Goal: Information Seeking & Learning: Learn about a topic

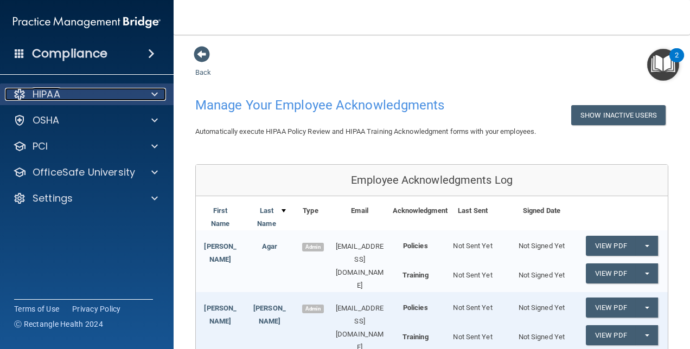
click at [99, 93] on div "HIPAA" at bounding box center [72, 94] width 135 height 13
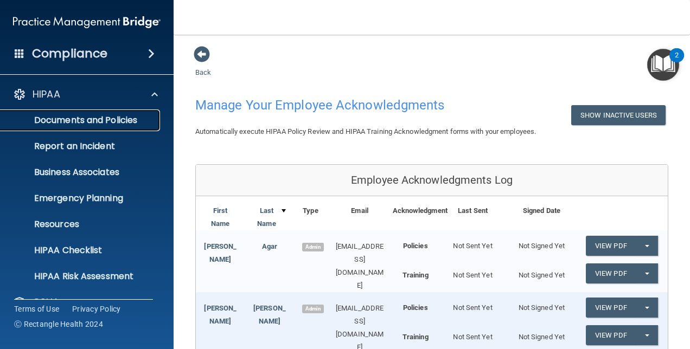
click at [75, 117] on p "Documents and Policies" at bounding box center [81, 120] width 148 height 11
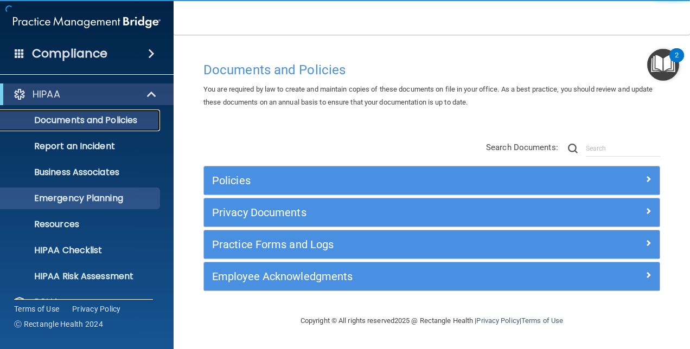
scroll to position [101, 0]
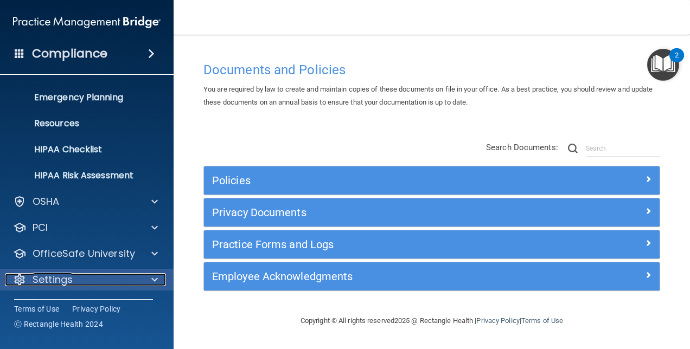
click at [80, 283] on div "Settings" at bounding box center [72, 279] width 135 height 13
click at [148, 283] on div at bounding box center [152, 279] width 27 height 13
click at [138, 281] on div "Settings" at bounding box center [72, 279] width 135 height 13
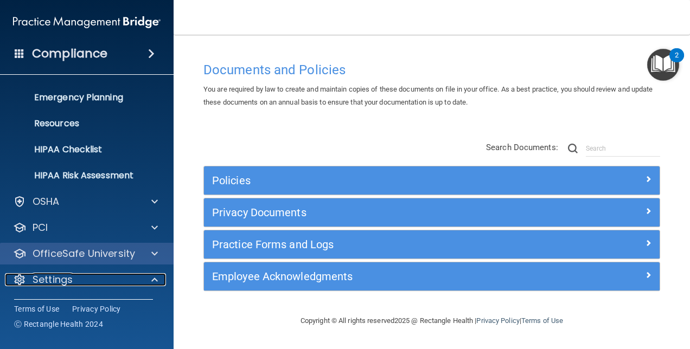
scroll to position [205, 0]
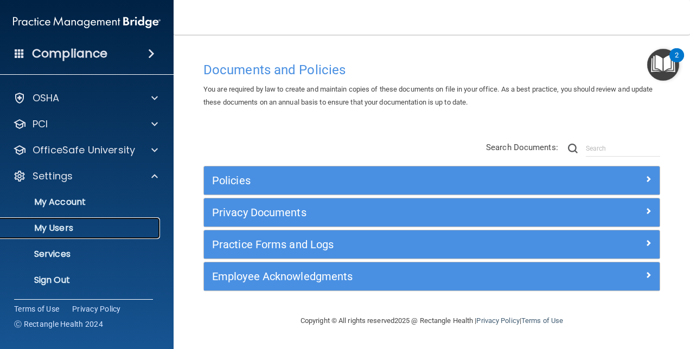
click at [72, 224] on p "My Users" at bounding box center [81, 228] width 148 height 11
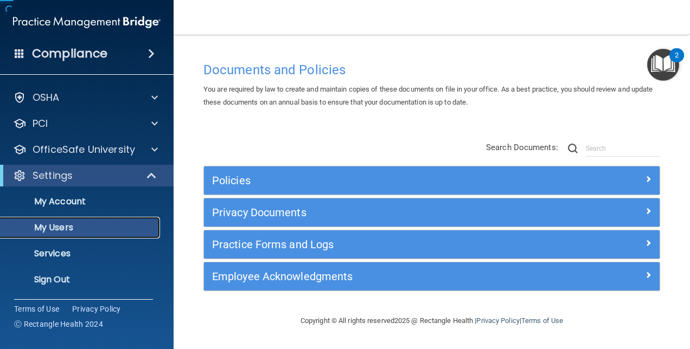
scroll to position [23, 0]
select select "20"
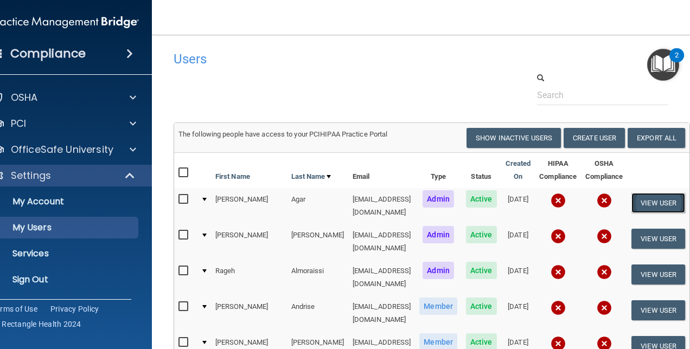
click at [659, 207] on button "View User" at bounding box center [659, 203] width 54 height 20
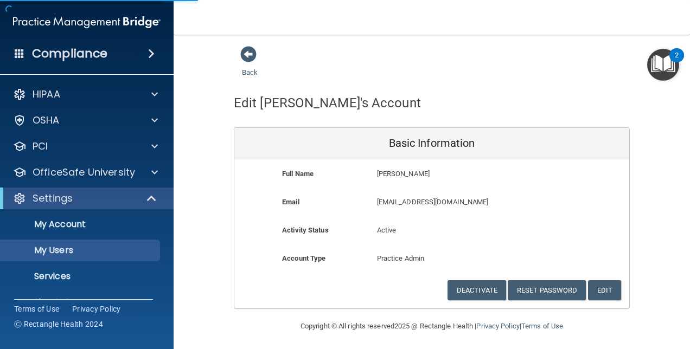
select select "20"
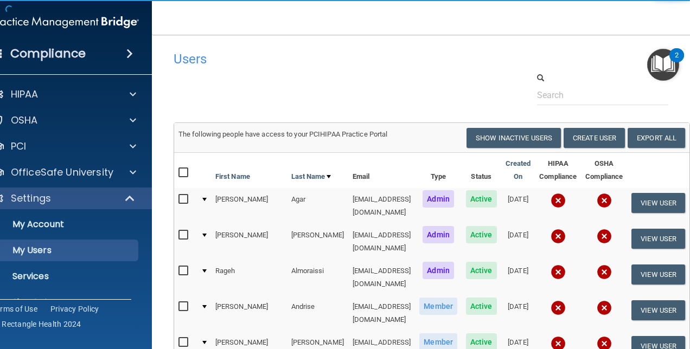
click at [566, 198] on img at bounding box center [558, 200] width 15 height 15
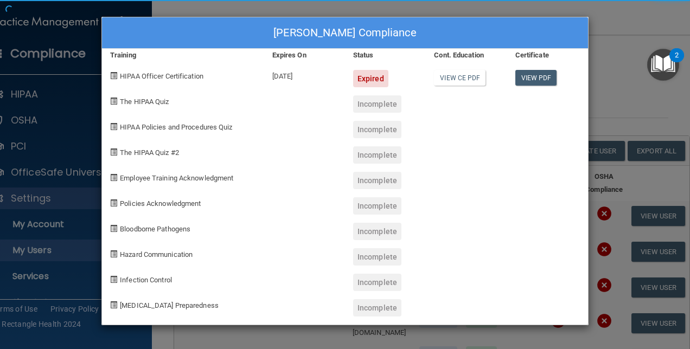
click at [570, 218] on body "Compliance HIPAA Documents and Policies Report an Incident Business Associates …" at bounding box center [345, 174] width 690 height 349
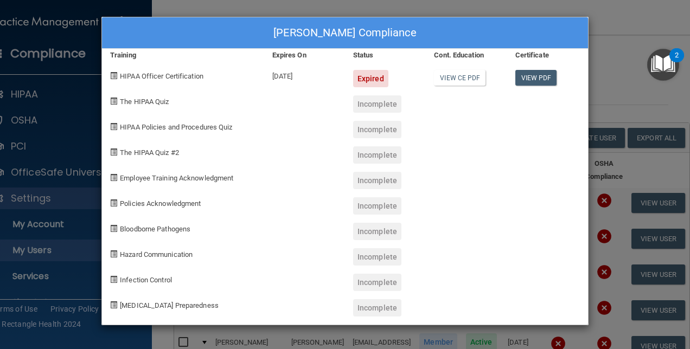
click at [182, 80] on div "HIPAA Officer Certification" at bounding box center [183, 75] width 162 height 26
click at [281, 9] on div "[PERSON_NAME] Compliance Training Expires On Status Cont. Education Certificate…" at bounding box center [345, 174] width 690 height 349
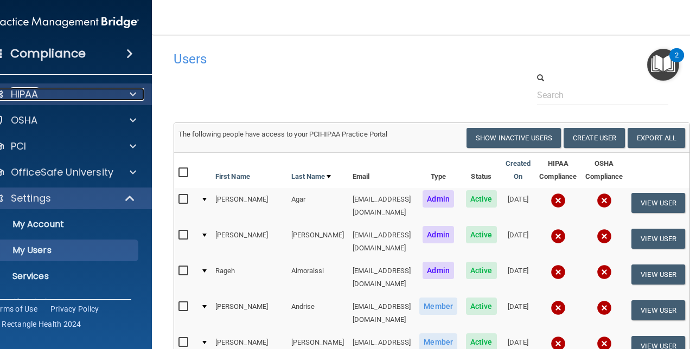
click at [76, 96] on div "HIPAA" at bounding box center [50, 94] width 135 height 13
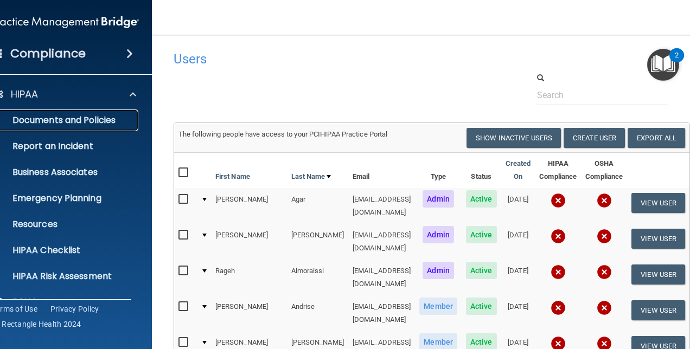
click at [75, 123] on p "Documents and Policies" at bounding box center [59, 120] width 148 height 11
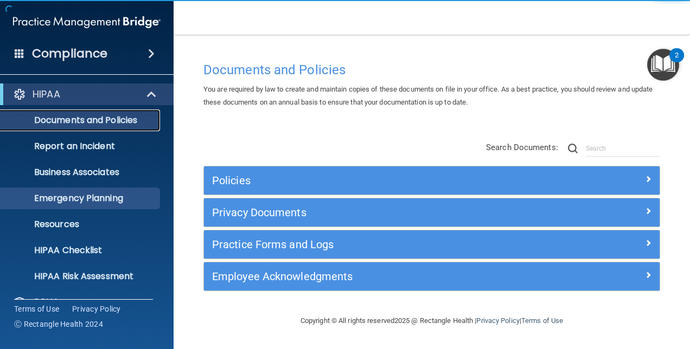
scroll to position [101, 0]
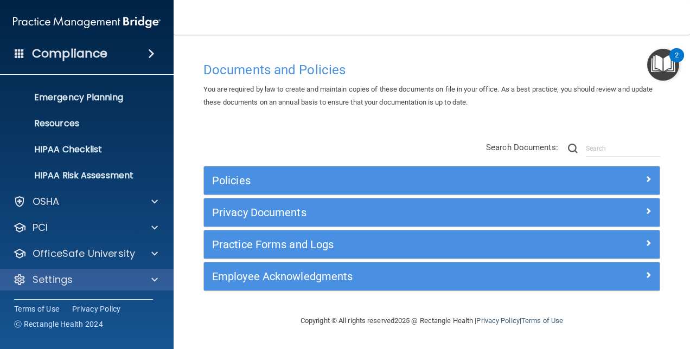
click at [69, 288] on div "Settings" at bounding box center [87, 280] width 174 height 22
click at [150, 273] on div at bounding box center [152, 279] width 27 height 13
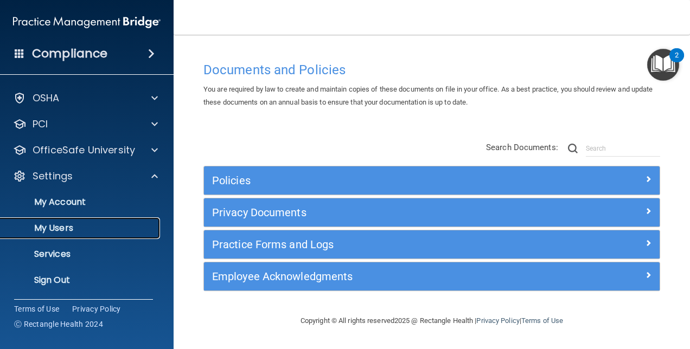
click at [82, 225] on p "My Users" at bounding box center [81, 228] width 148 height 11
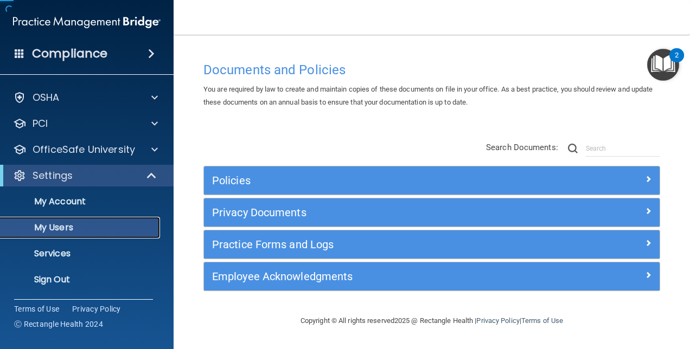
scroll to position [23, 0]
select select "20"
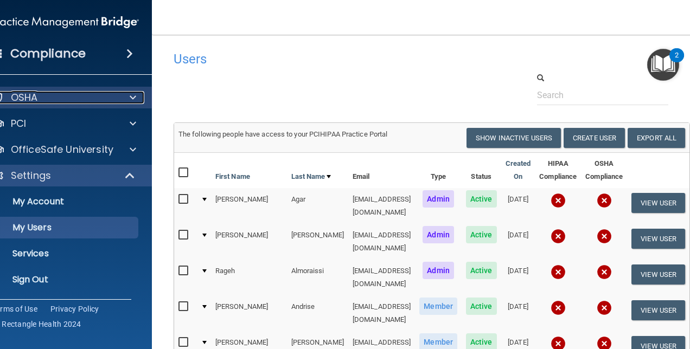
click at [56, 101] on div "OSHA" at bounding box center [50, 97] width 135 height 13
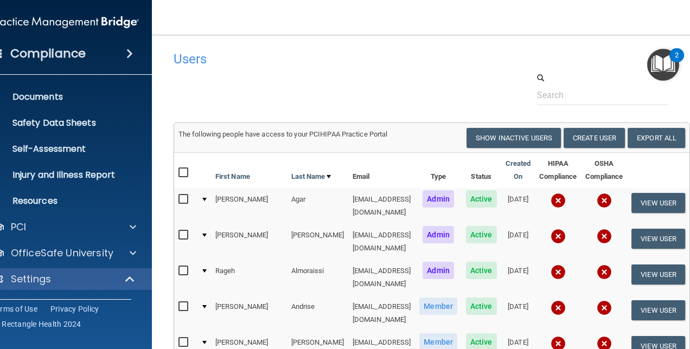
scroll to position [45, 0]
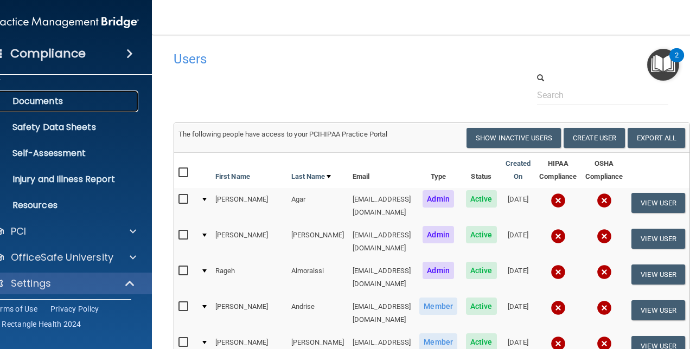
click at [42, 97] on p "Documents" at bounding box center [59, 101] width 148 height 11
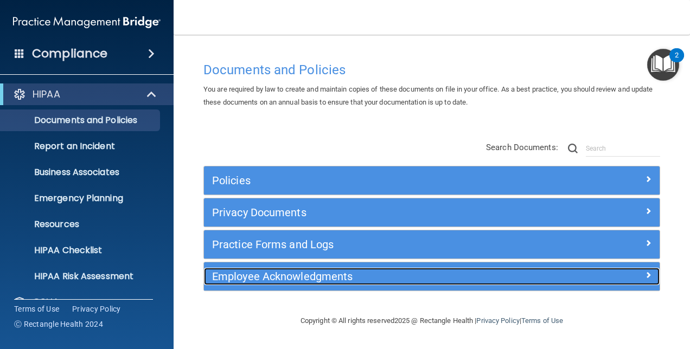
click at [419, 272] on h5 "Employee Acknowledgments" at bounding box center [375, 277] width 326 height 12
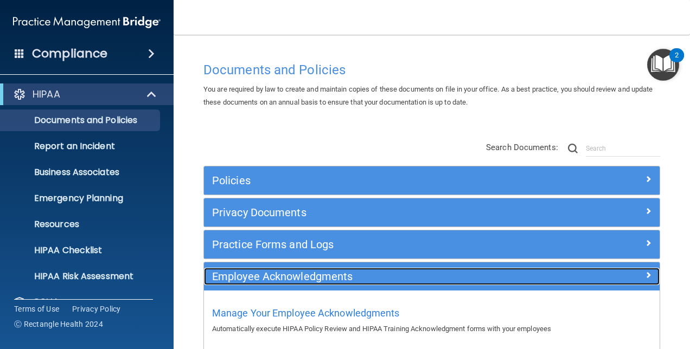
scroll to position [56, 0]
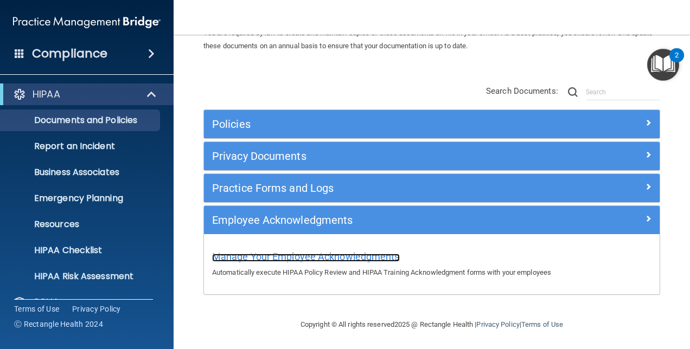
click at [356, 251] on span "Manage Your Employee Acknowledgments" at bounding box center [306, 256] width 188 height 11
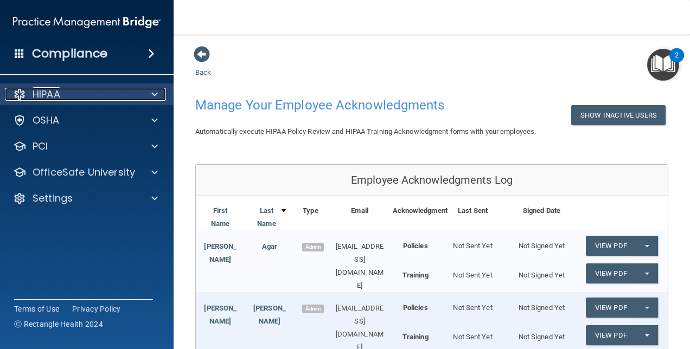
click at [90, 90] on div "HIPAA" at bounding box center [72, 94] width 135 height 13
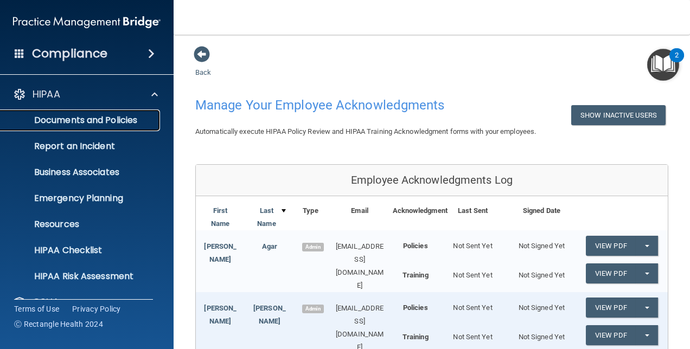
click at [111, 122] on p "Documents and Policies" at bounding box center [81, 120] width 148 height 11
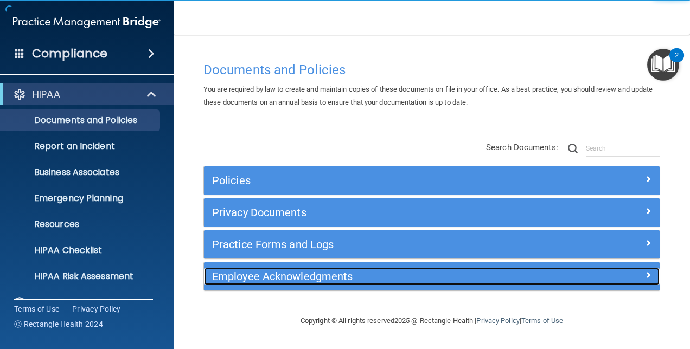
click at [380, 273] on h5 "Employee Acknowledgments" at bounding box center [375, 277] width 326 height 12
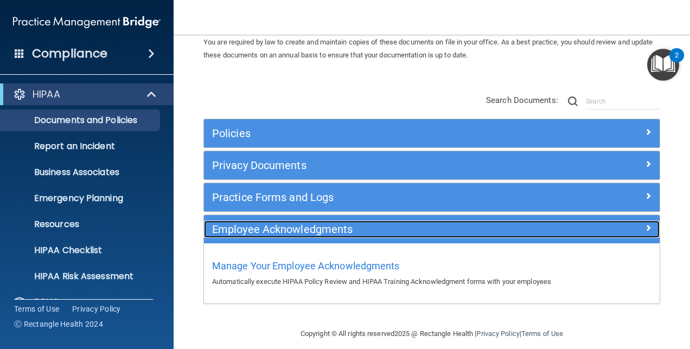
scroll to position [49, 0]
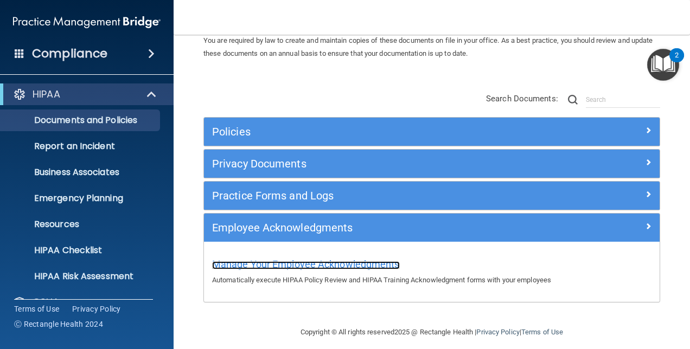
click at [362, 268] on span "Manage Your Employee Acknowledgments" at bounding box center [306, 264] width 188 height 11
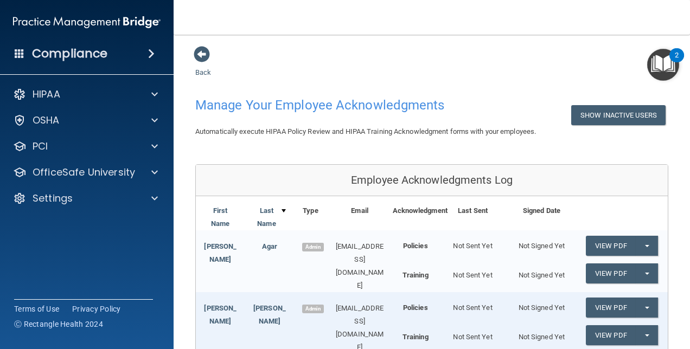
click at [218, 29] on nav "Toggle navigation Sam Jenson sjenson@rectanglehealth.com Manage My Enterprise R…" at bounding box center [432, 17] width 517 height 35
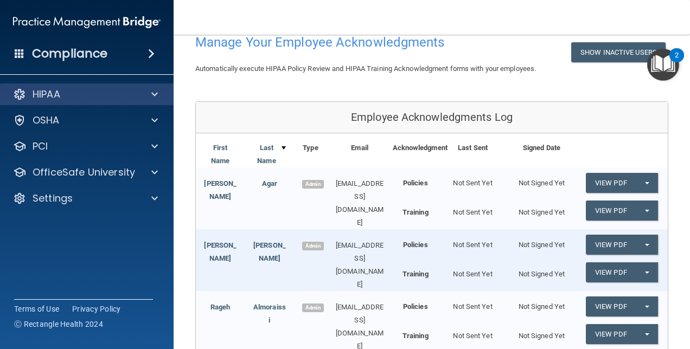
click at [114, 87] on div "HIPAA" at bounding box center [87, 95] width 174 height 22
click at [114, 99] on div "HIPAA" at bounding box center [72, 94] width 135 height 13
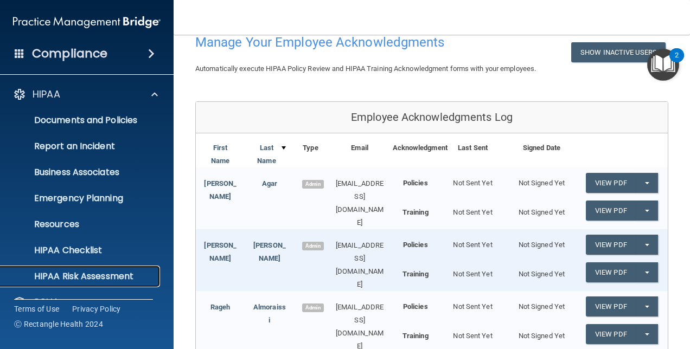
click at [85, 271] on p "HIPAA Risk Assessment" at bounding box center [81, 276] width 148 height 11
